Goal: Information Seeking & Learning: Learn about a topic

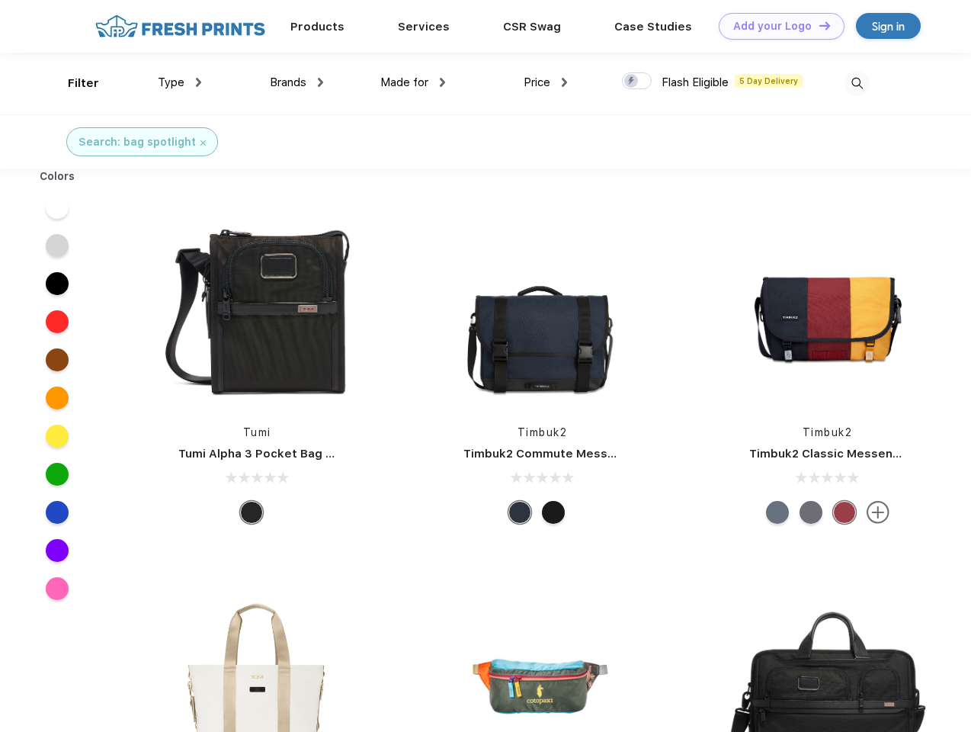
click at [776, 26] on link "Add your Logo Design Tool" at bounding box center [782, 26] width 126 height 27
click at [0, 0] on div "Design Tool" at bounding box center [0, 0] width 0 height 0
click at [818, 25] on link "Add your Logo Design Tool" at bounding box center [782, 26] width 126 height 27
click at [73, 83] on div "Filter" at bounding box center [83, 84] width 31 height 18
click at [180, 82] on span "Type" at bounding box center [171, 82] width 27 height 14
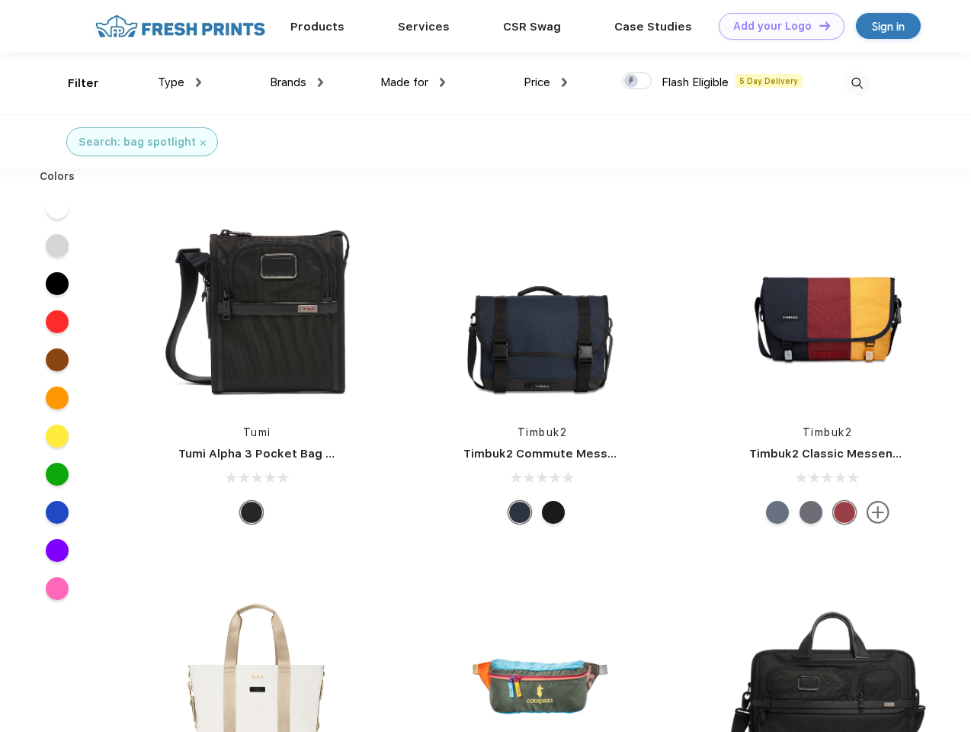
click at [296, 82] on span "Brands" at bounding box center [288, 82] width 37 height 14
click at [413, 82] on span "Made for" at bounding box center [404, 82] width 48 height 14
click at [546, 82] on span "Price" at bounding box center [536, 82] width 27 height 14
click at [637, 82] on div at bounding box center [637, 80] width 30 height 17
click at [632, 82] on input "checkbox" at bounding box center [627, 77] width 10 height 10
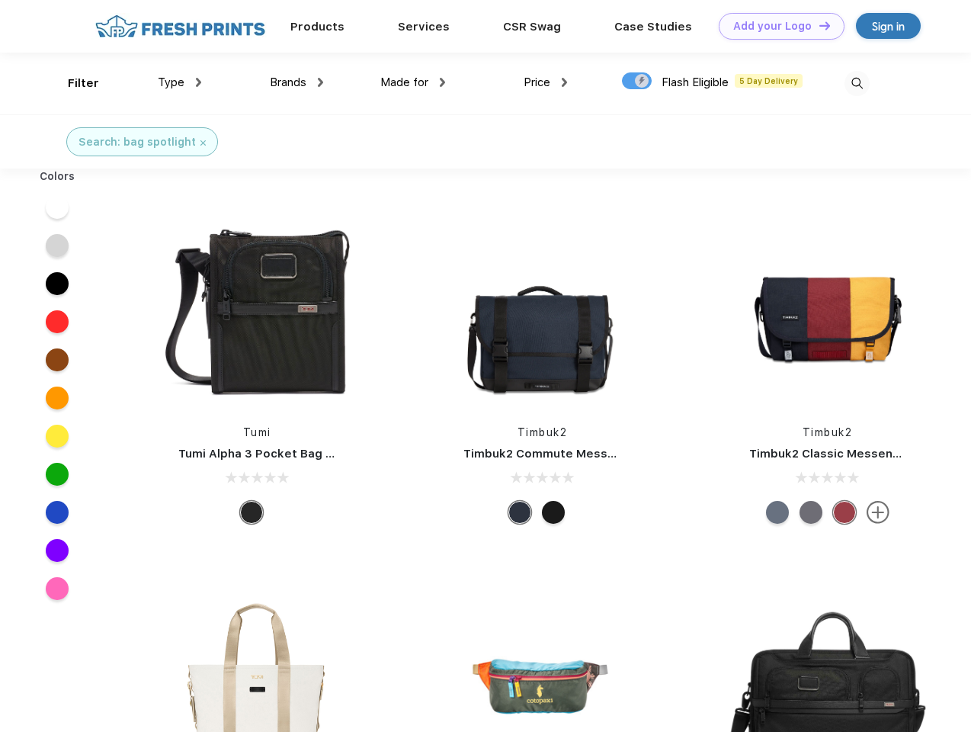
click at [856, 83] on img at bounding box center [856, 83] width 25 height 25
